Goal: Information Seeking & Learning: Learn about a topic

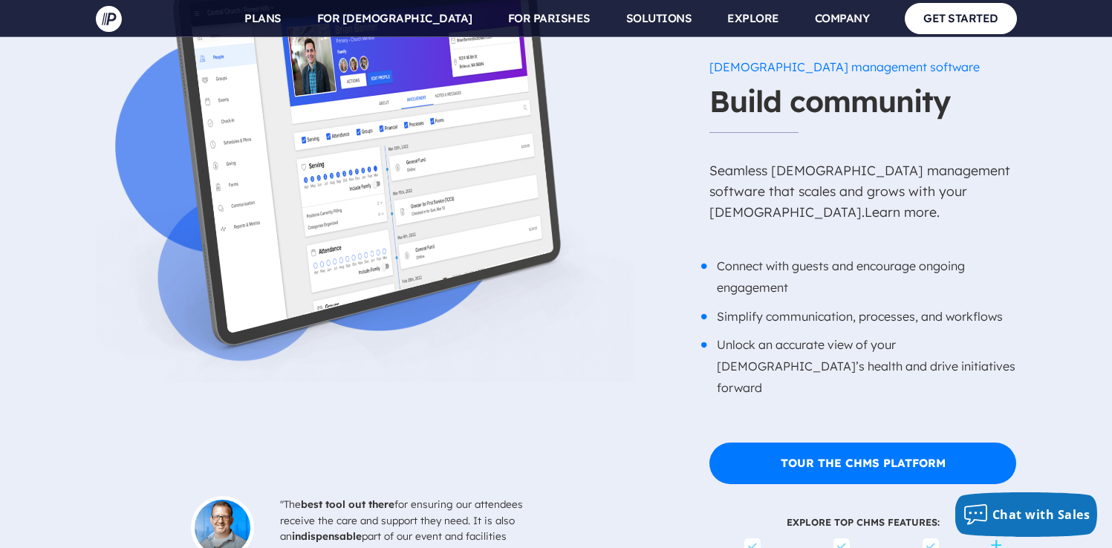
scroll to position [3146, 0]
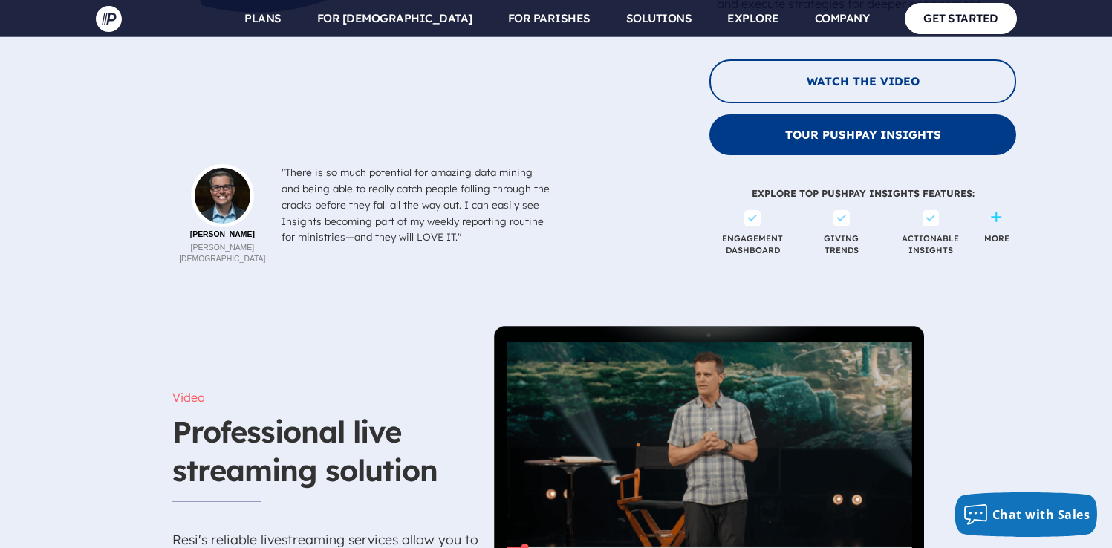
scroll to position [5143, 0]
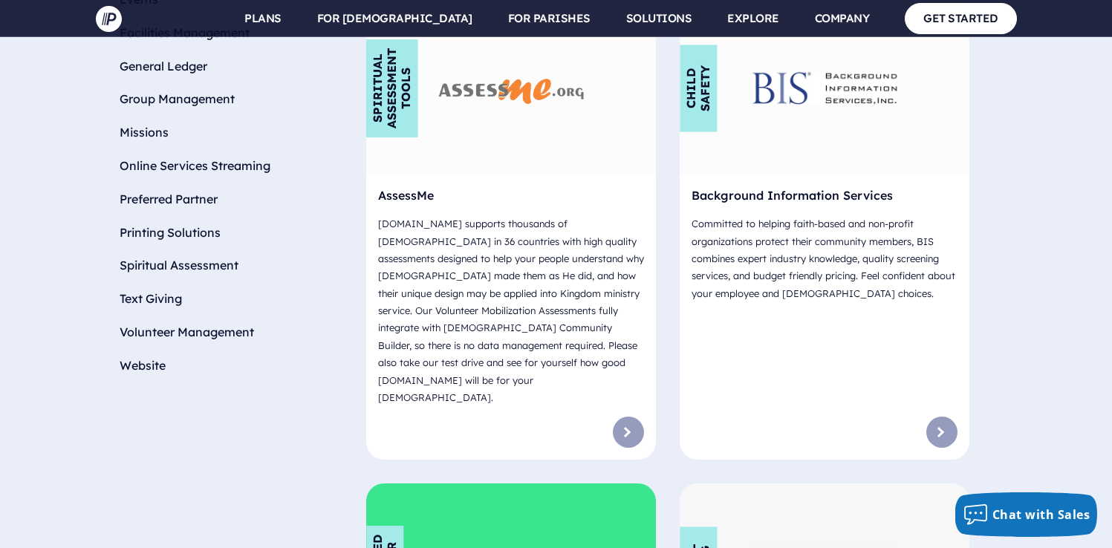
scroll to position [1660, 0]
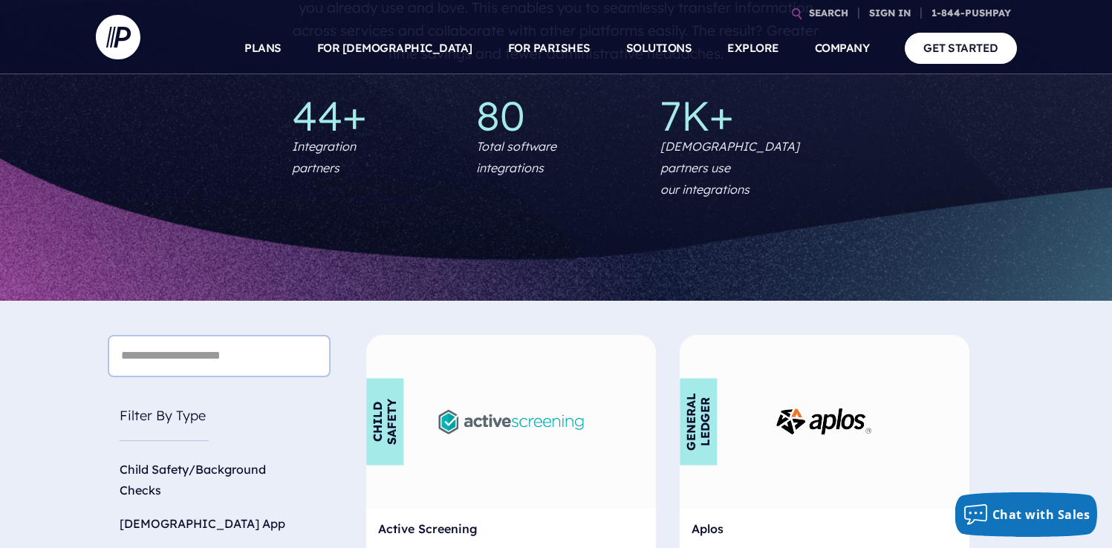
scroll to position [718, 0]
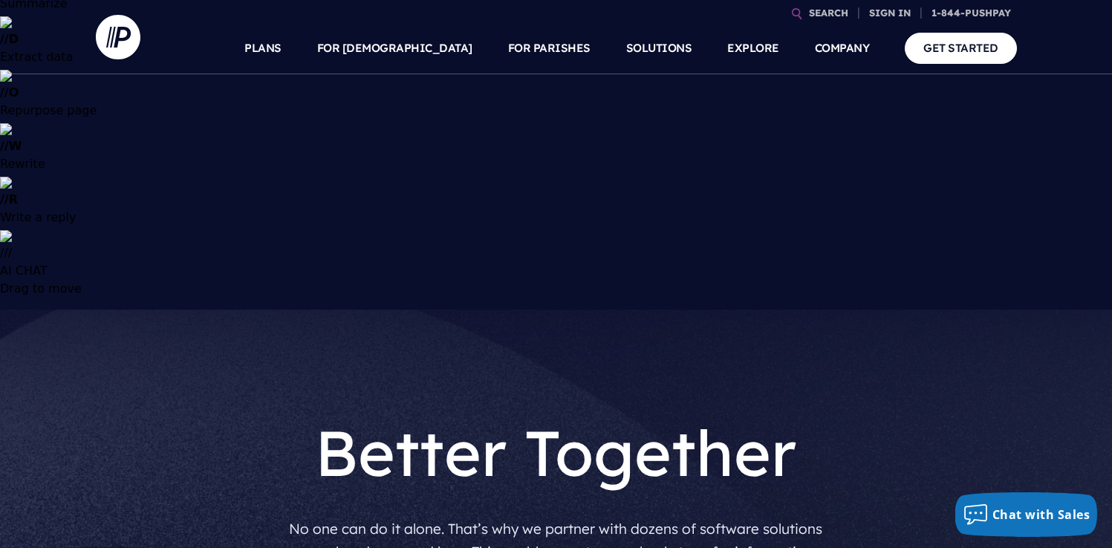
scroll to position [507, 0]
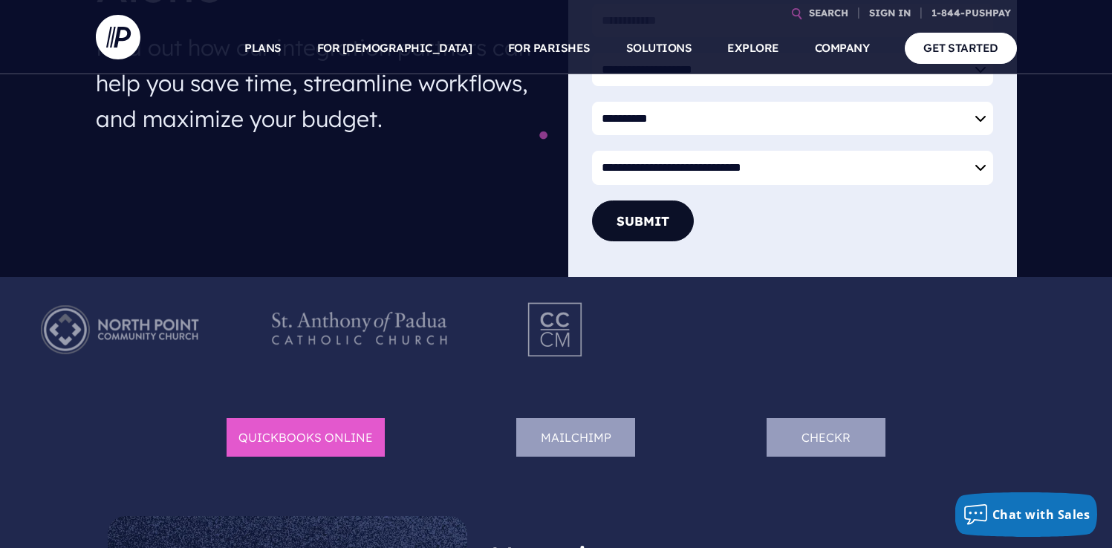
scroll to position [565, 0]
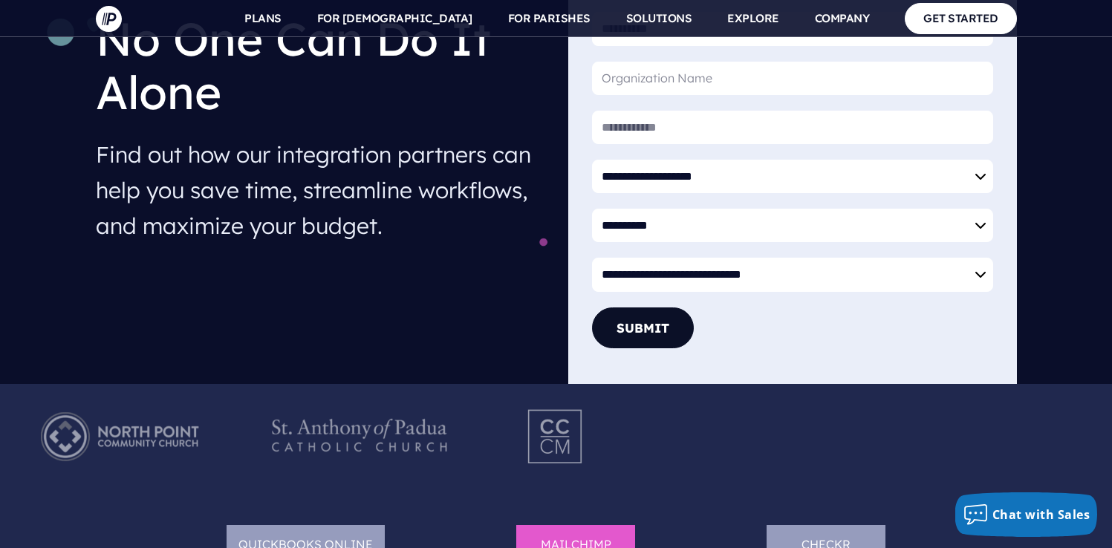
scroll to position [1193, 0]
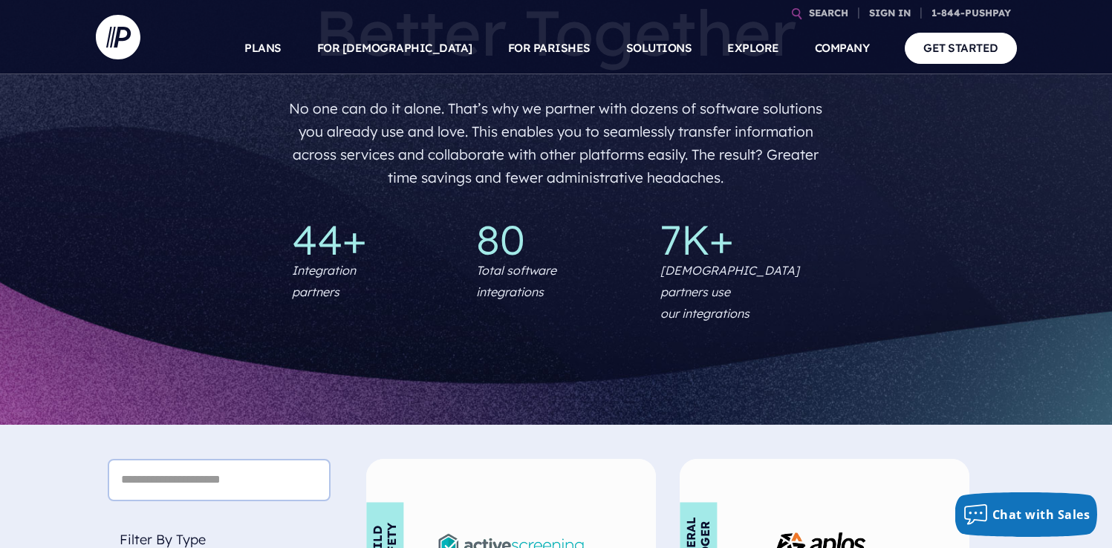
scroll to position [539, 0]
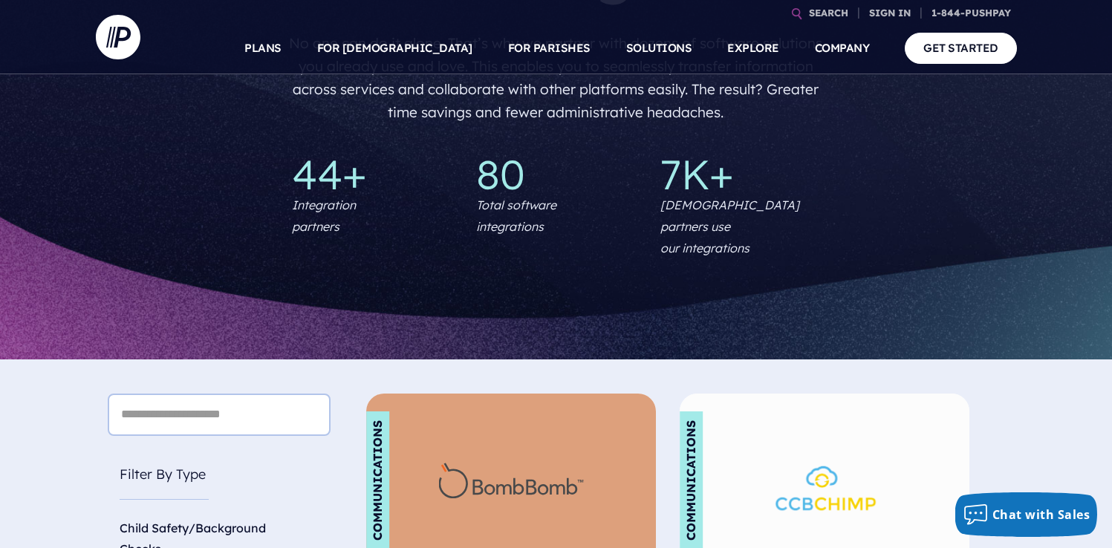
scroll to position [822, 0]
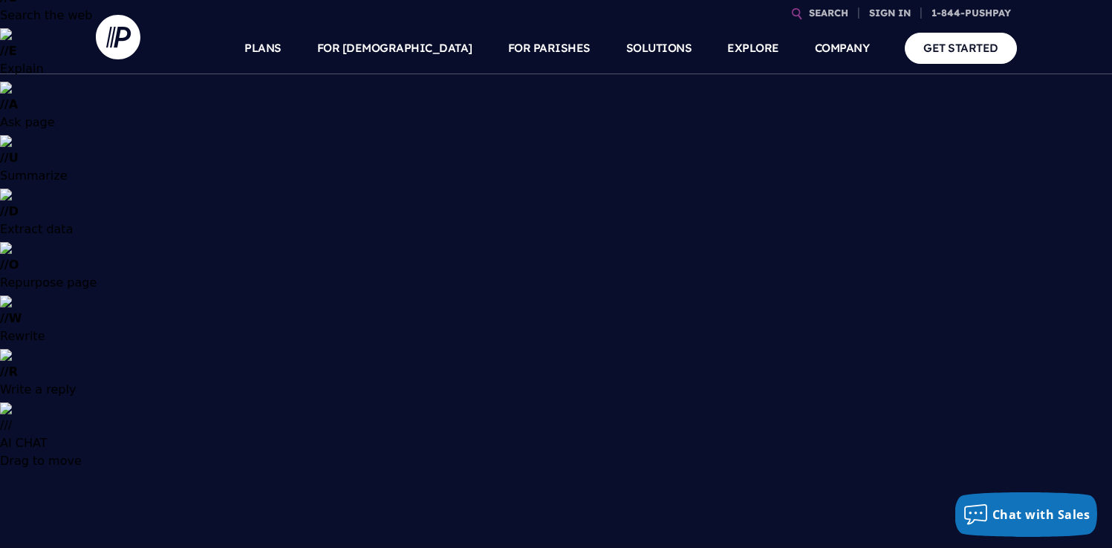
scroll to position [469, 0]
